Goal: Transaction & Acquisition: Book appointment/travel/reservation

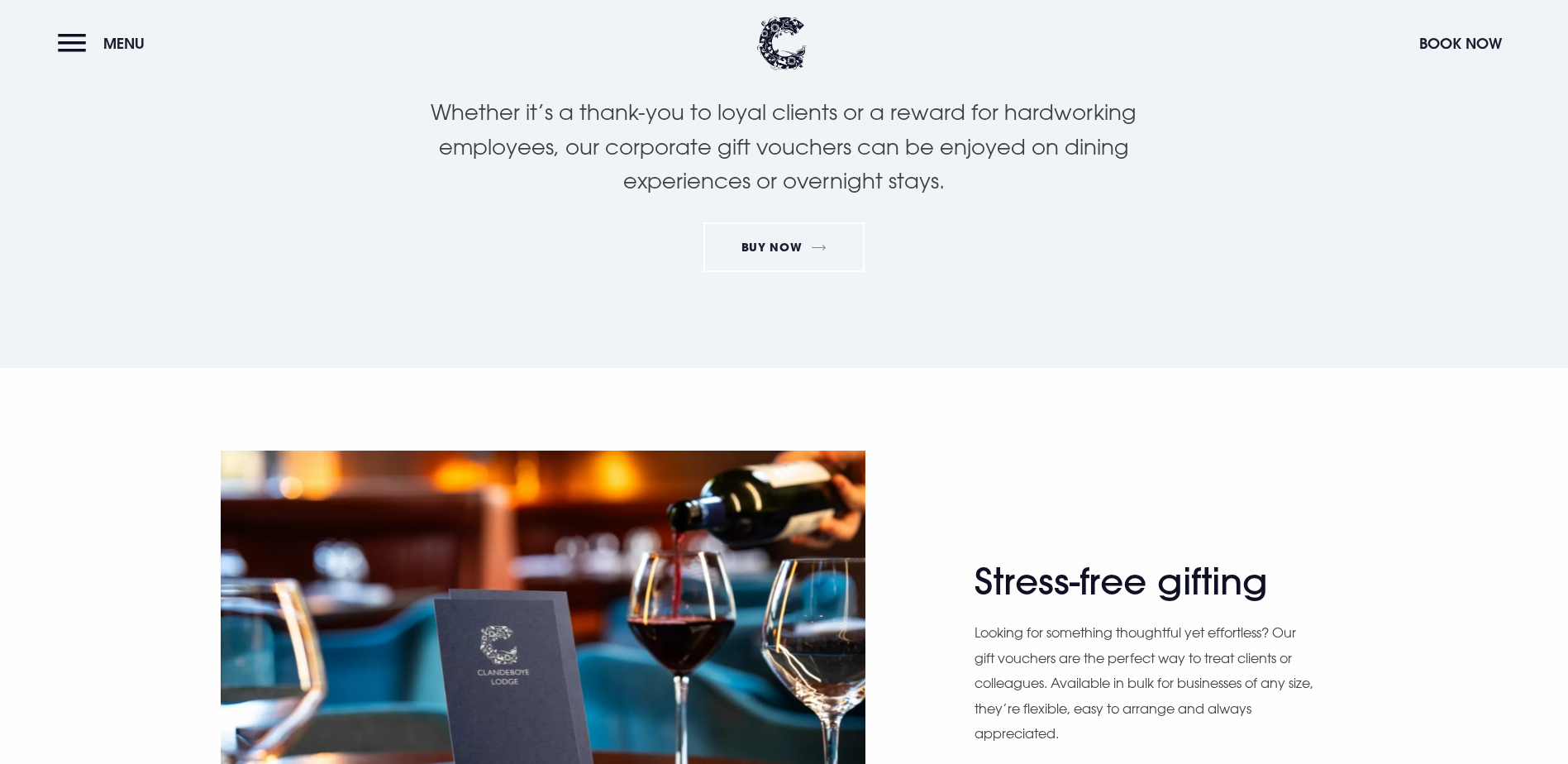
scroll to position [331, 0]
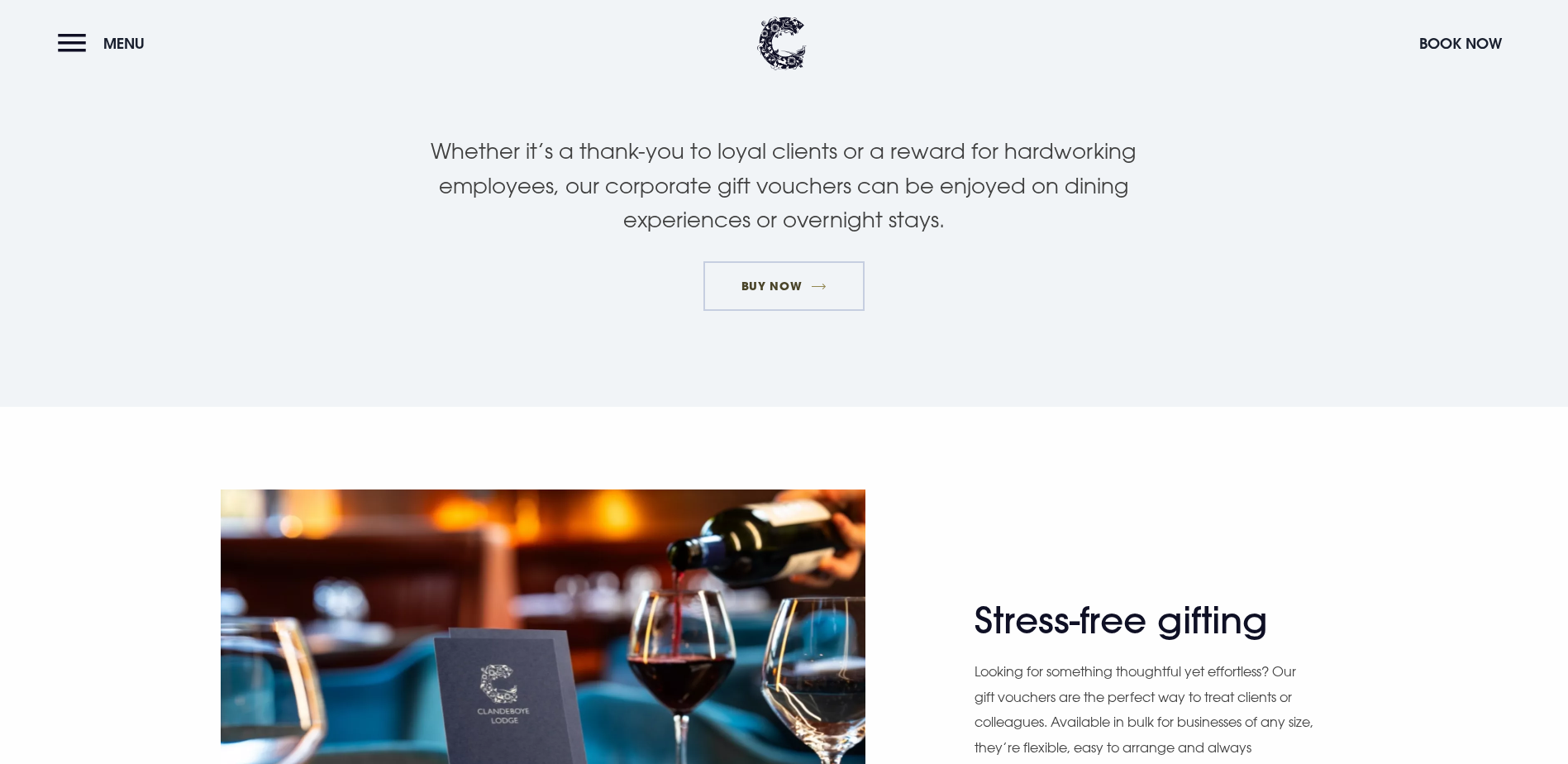
click at [756, 278] on link "BUY NOW" at bounding box center [784, 285] width 161 height 50
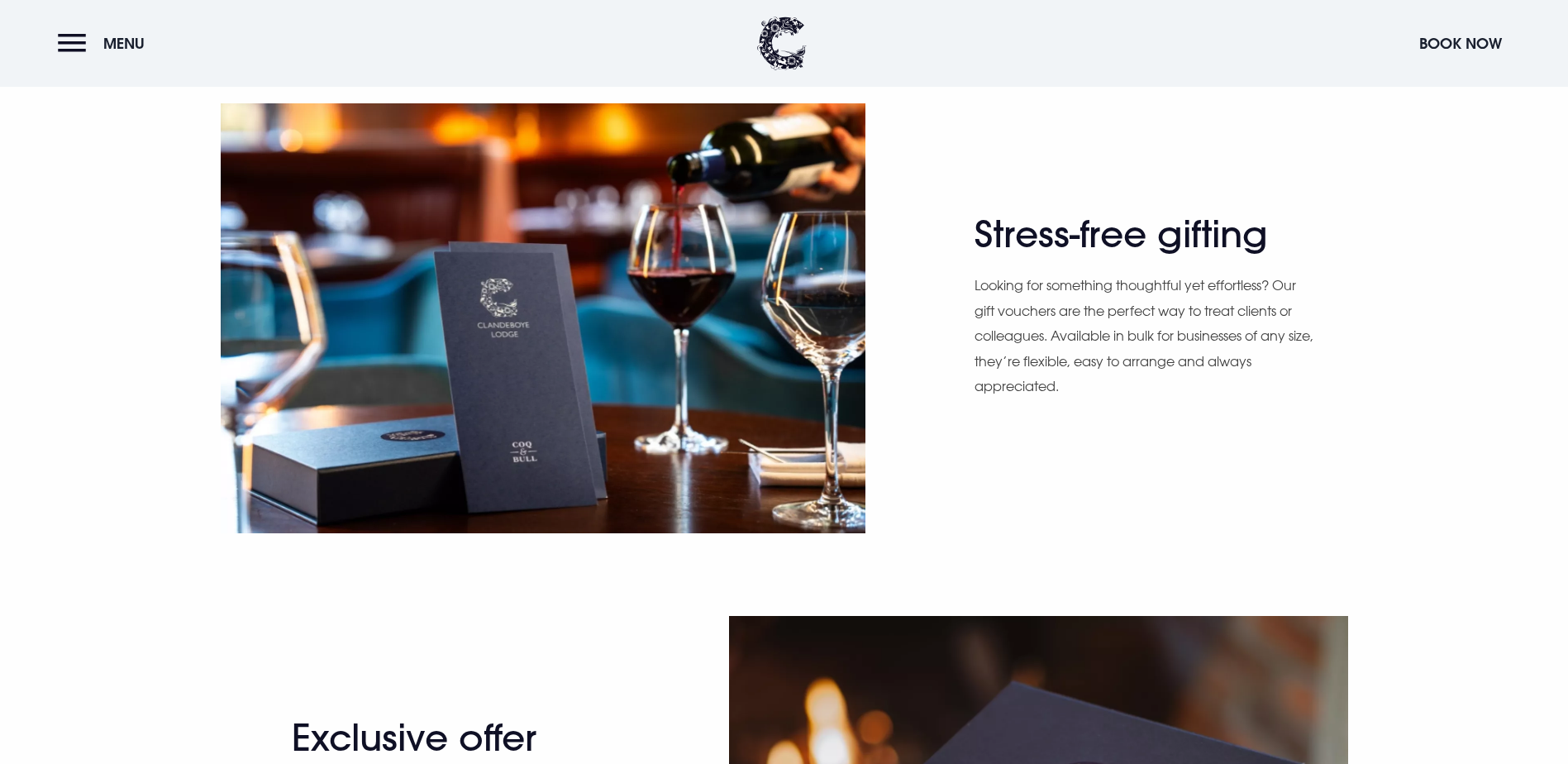
scroll to position [712, 0]
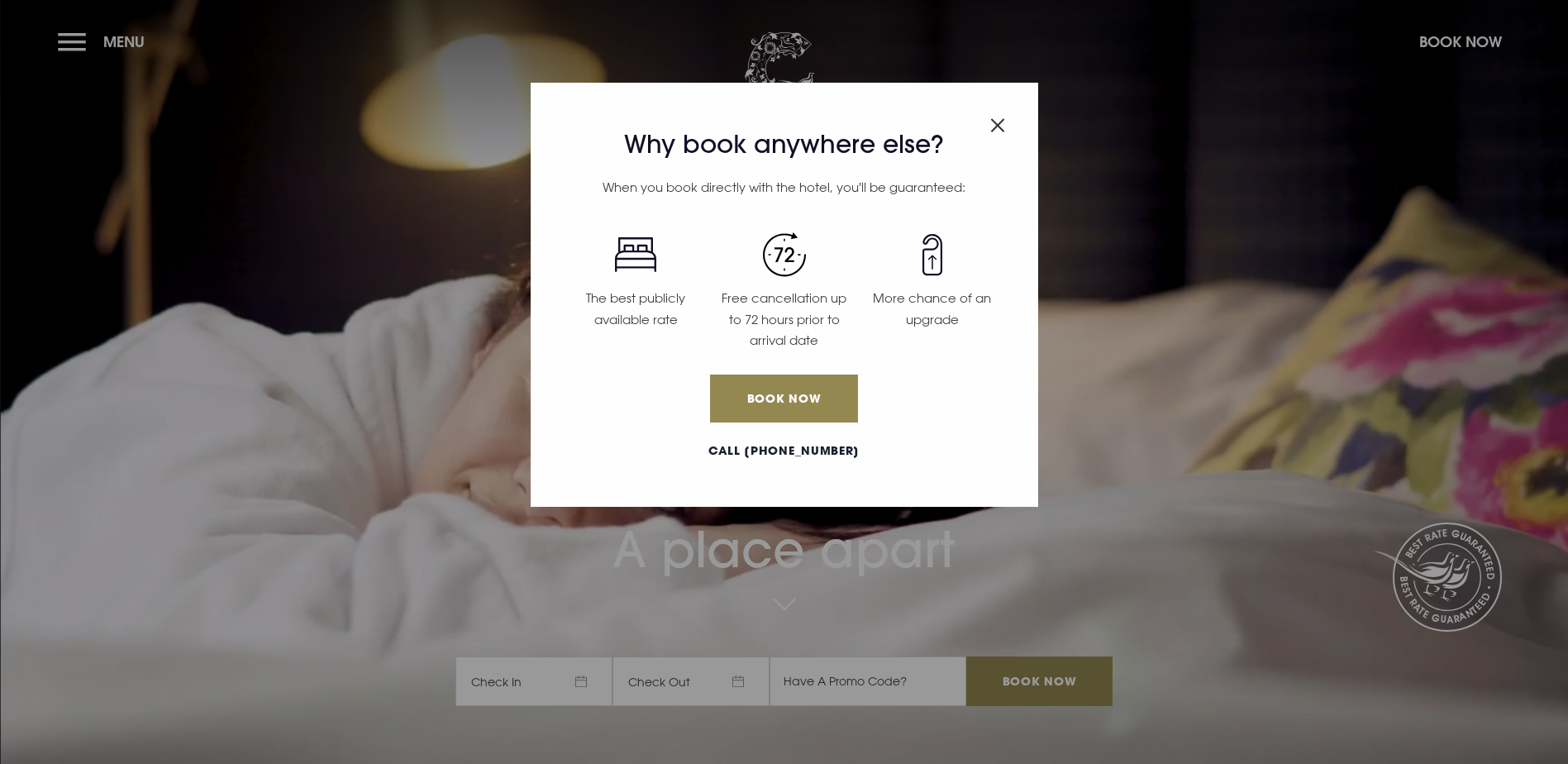
click at [1000, 123] on img "Close modal" at bounding box center [997, 126] width 14 height 15
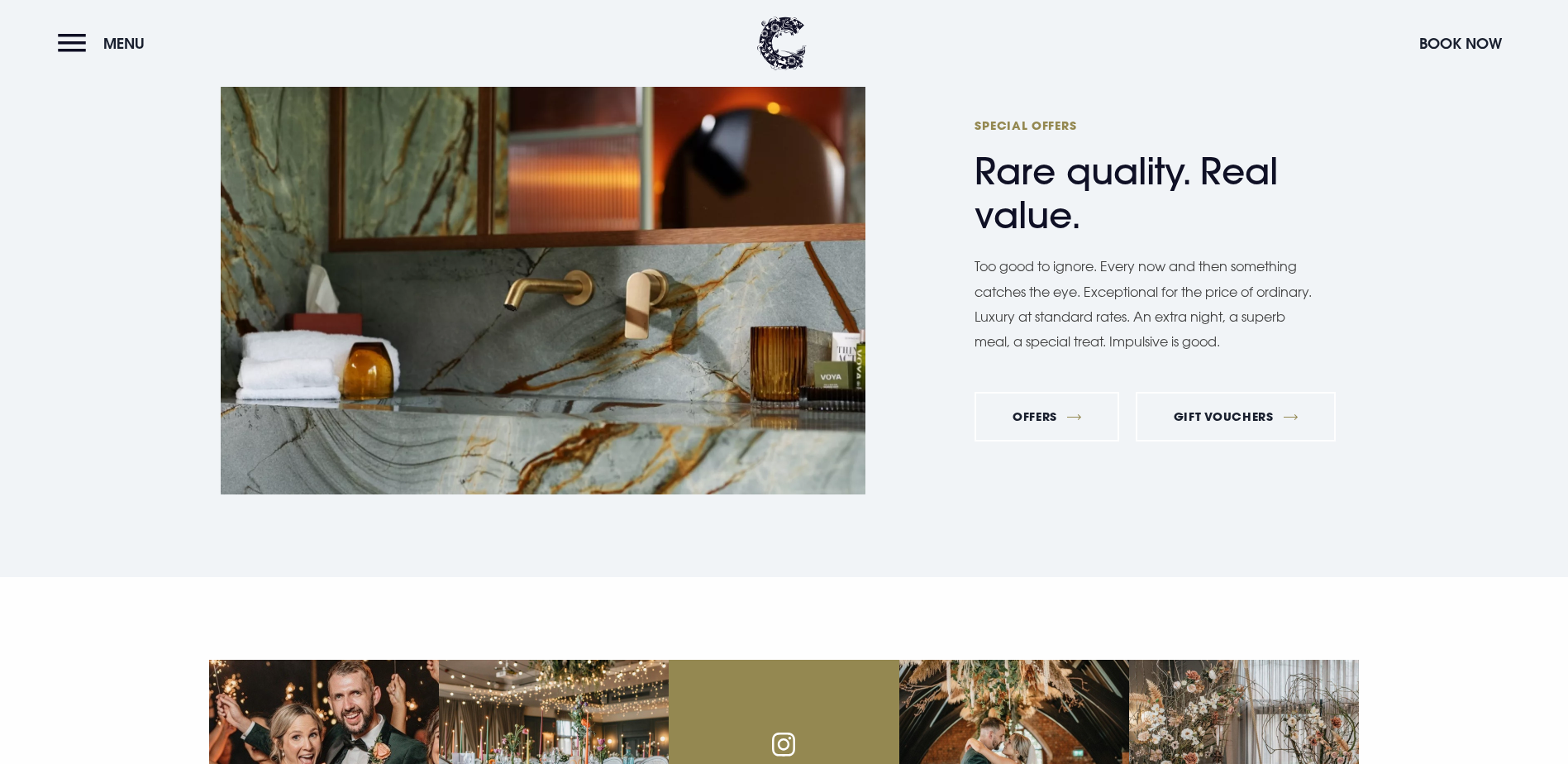
scroll to position [5542, 0]
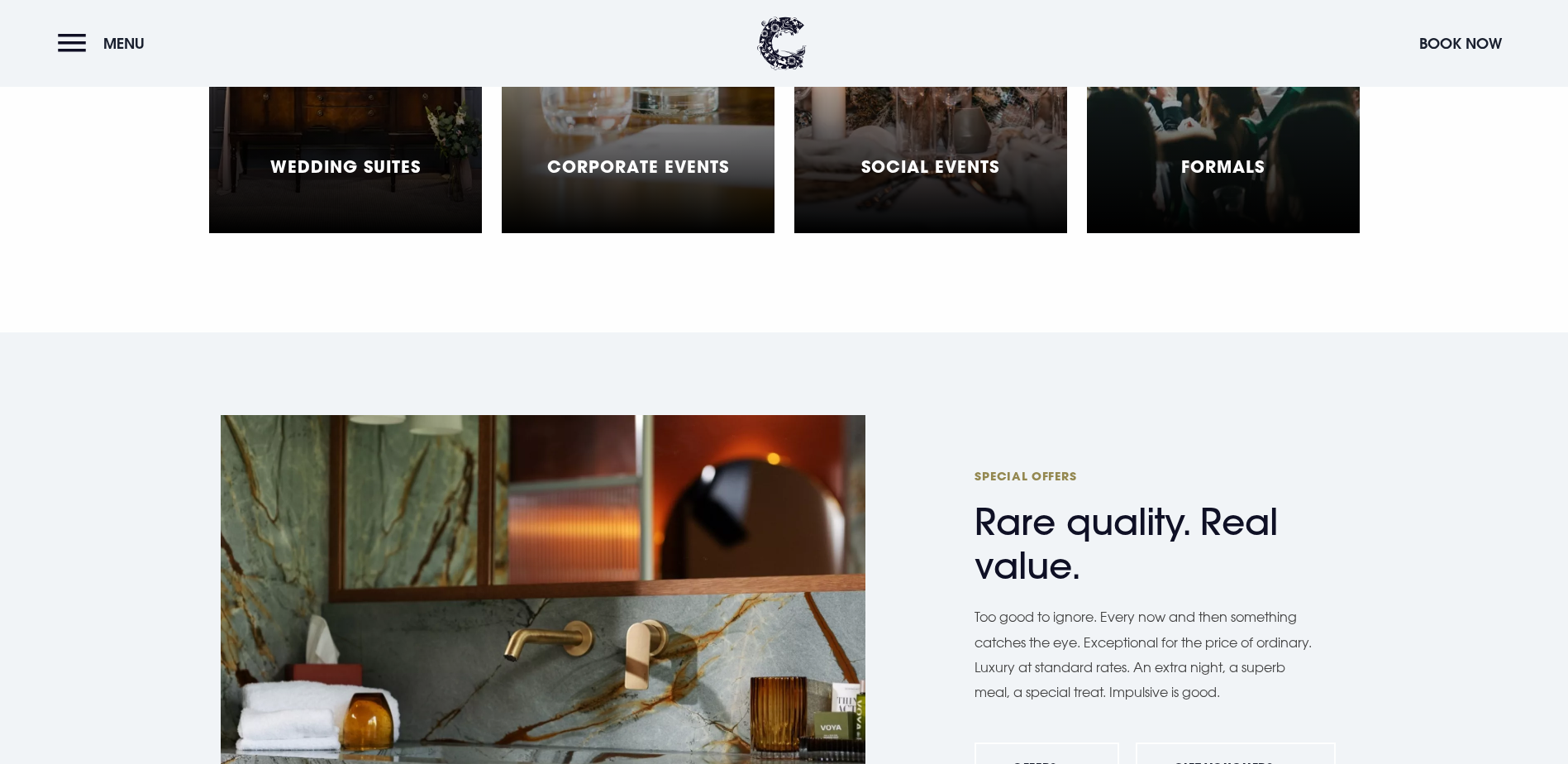
drag, startPoint x: 66, startPoint y: 43, endPoint x: 72, endPoint y: 64, distance: 21.8
click at [66, 44] on button "Menu" at bounding box center [105, 43] width 95 height 35
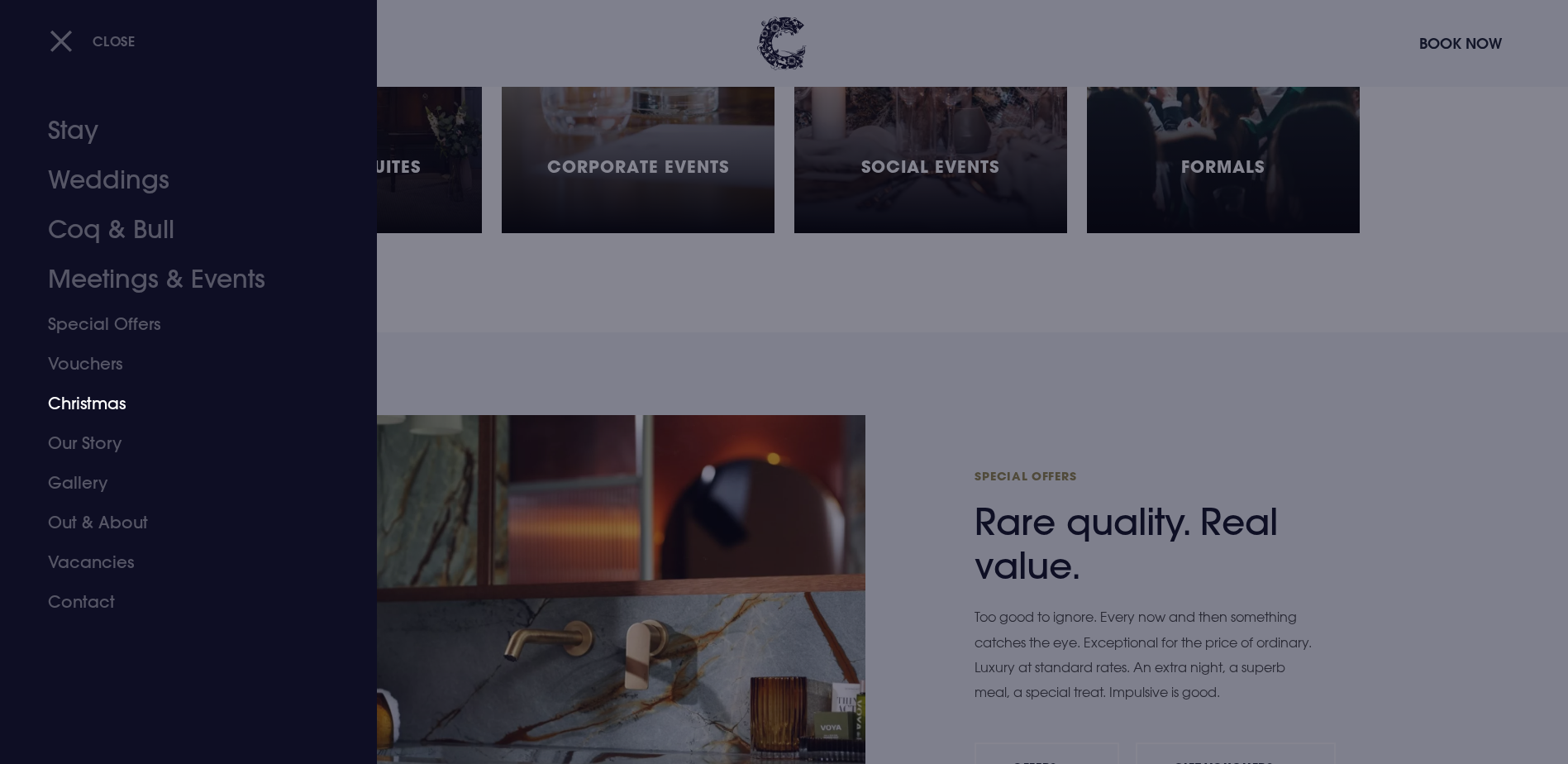
click at [104, 408] on link "Christmas" at bounding box center [178, 403] width 261 height 40
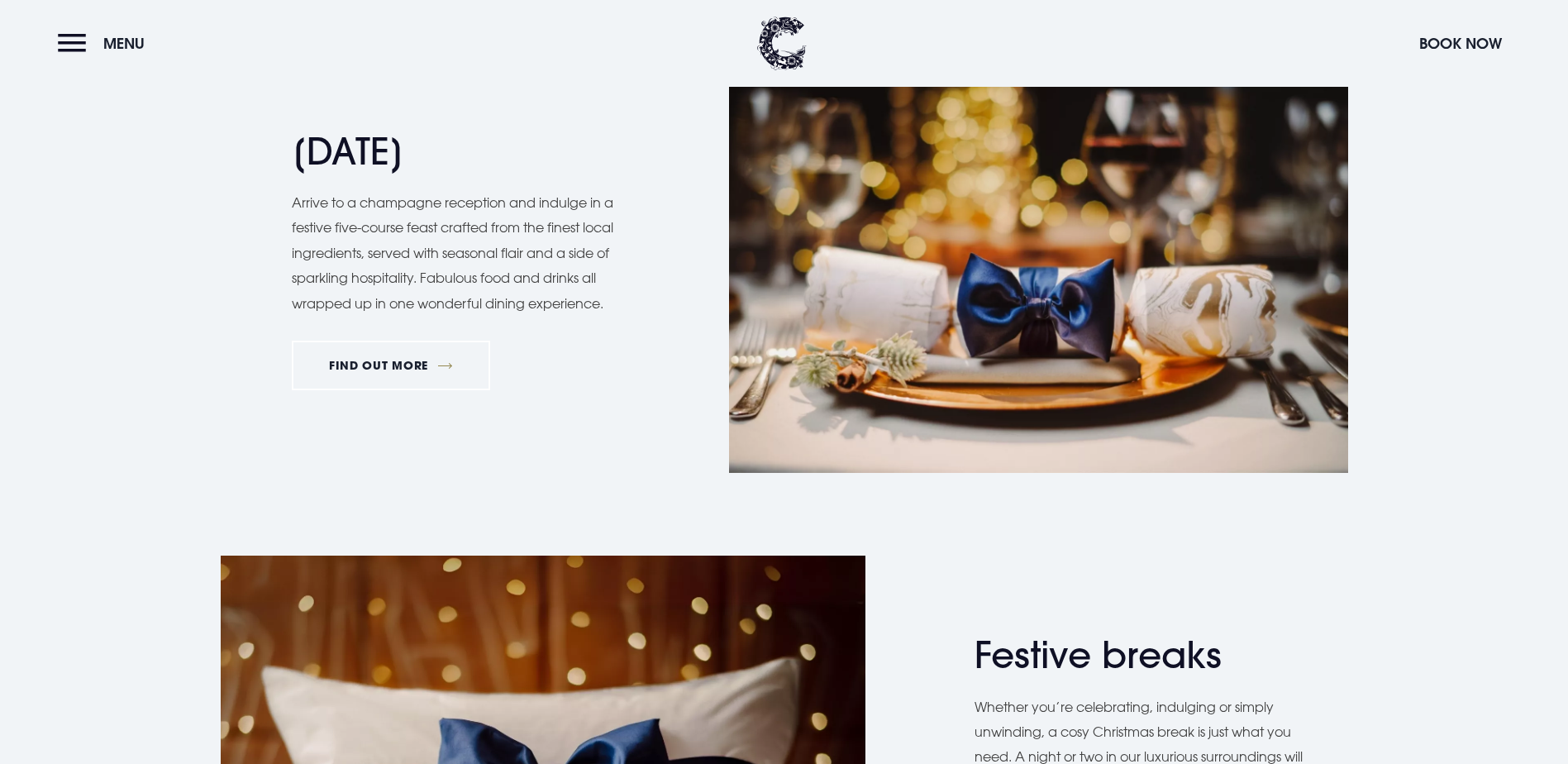
scroll to position [1902, 0]
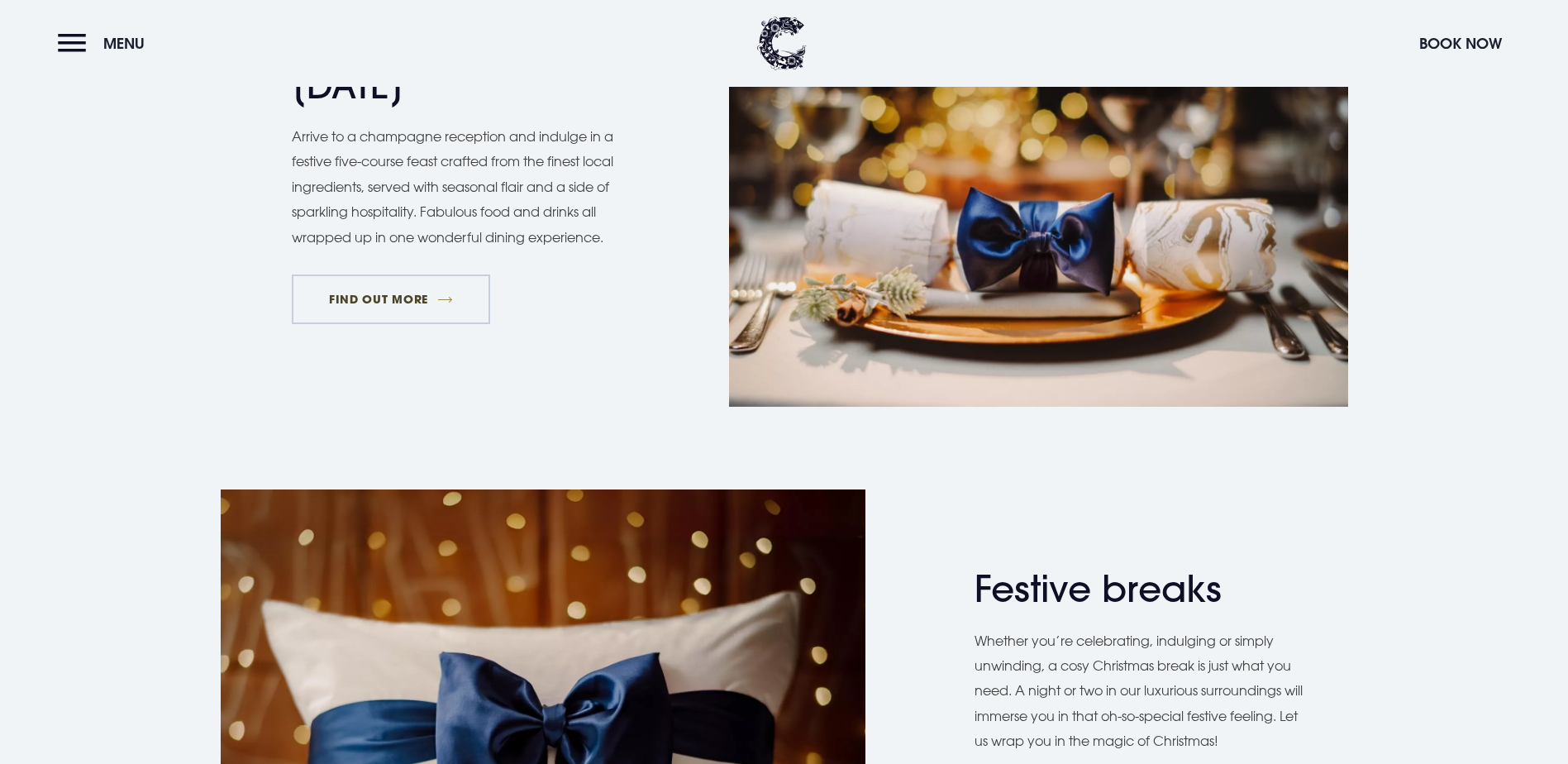
click at [343, 324] on link "FIND OUT MORE" at bounding box center [391, 299] width 199 height 50
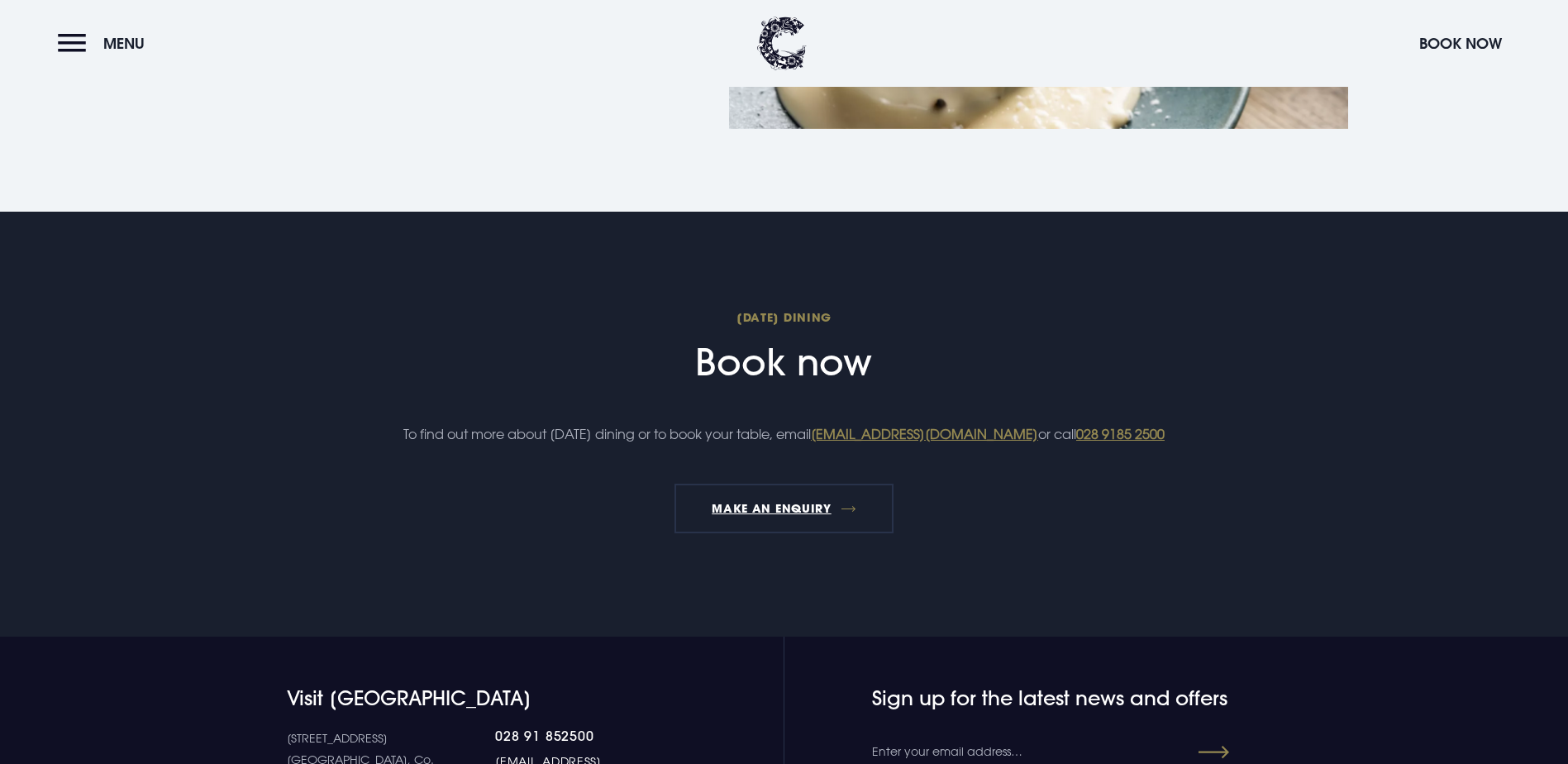
scroll to position [1820, 0]
drag, startPoint x: 402, startPoint y: 200, endPoint x: 415, endPoint y: 213, distance: 18.4
click at [401, 58] on link "VIEW THE MENU" at bounding box center [390, 33] width 198 height 50
